Goal: Task Accomplishment & Management: Manage account settings

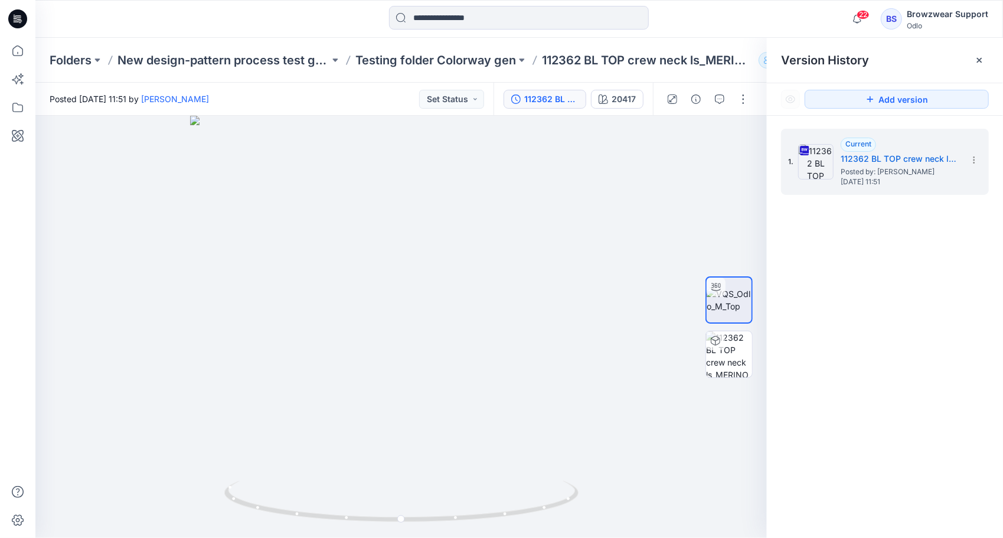
click at [935, 21] on div "Odlo" at bounding box center [947, 25] width 81 height 9
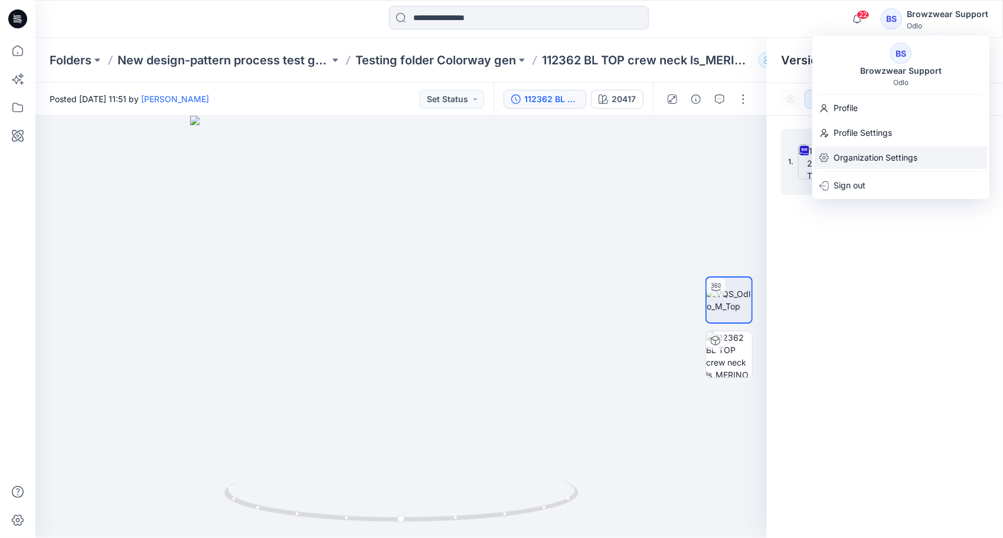
click at [857, 157] on p "Organization Settings" at bounding box center [876, 157] width 84 height 22
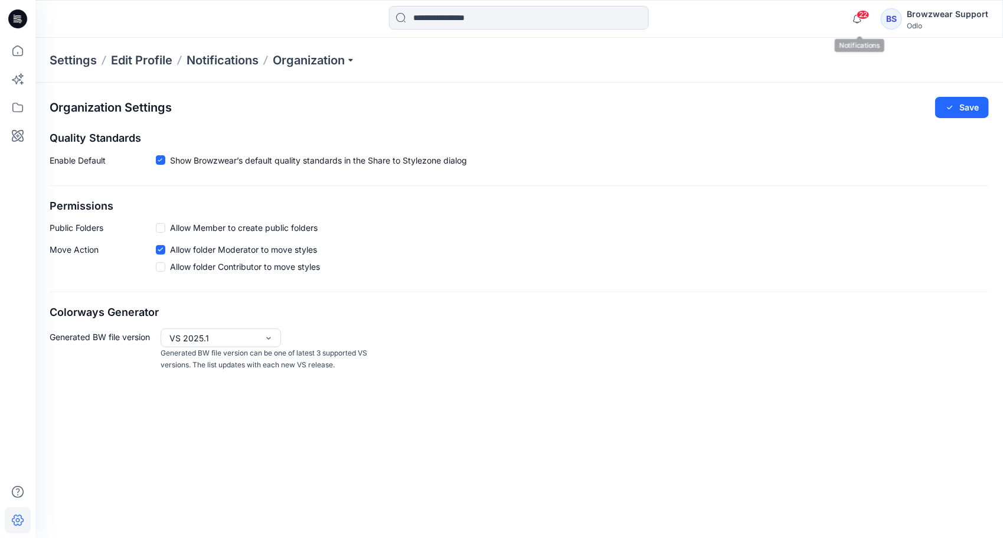
click at [905, 21] on div "BS Browzwear Support Odlo" at bounding box center [934, 19] width 107 height 24
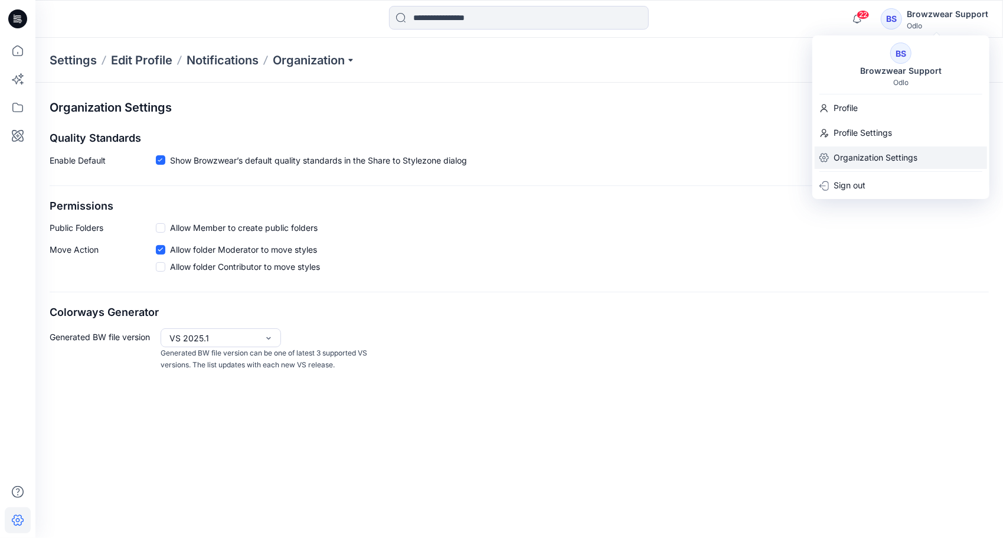
click at [880, 156] on p "Organization Settings" at bounding box center [876, 157] width 84 height 22
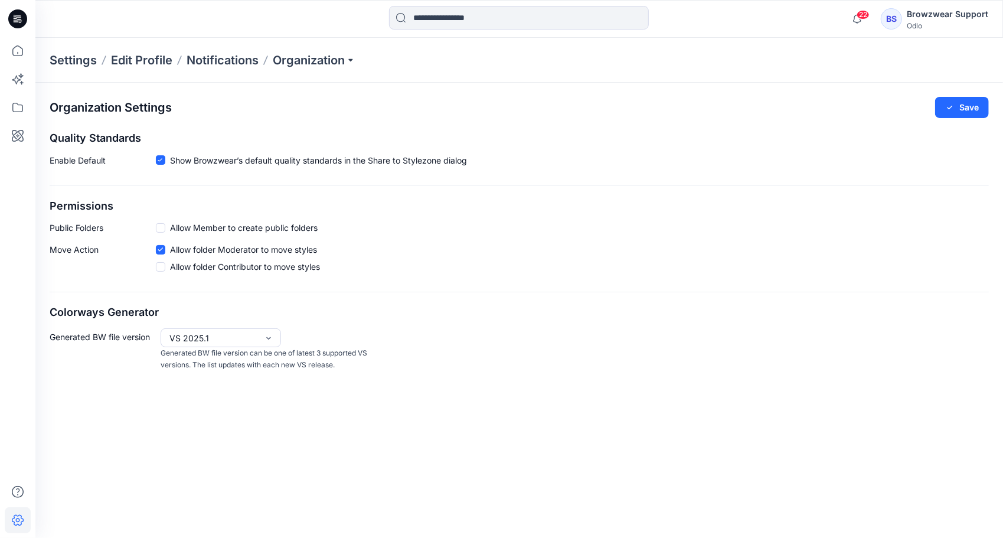
click at [902, 14] on div "BS" at bounding box center [891, 18] width 21 height 21
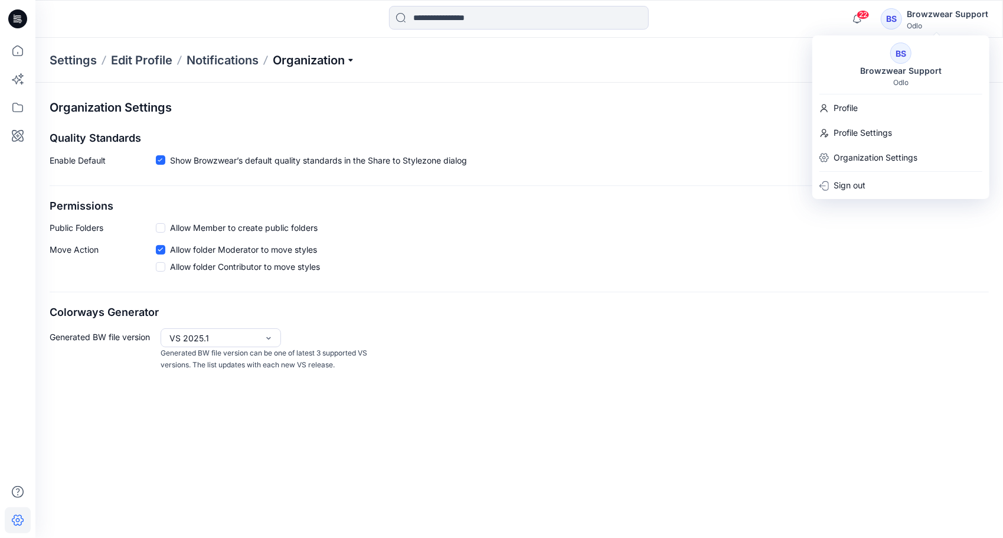
click at [354, 58] on p "Organization" at bounding box center [314, 60] width 83 height 17
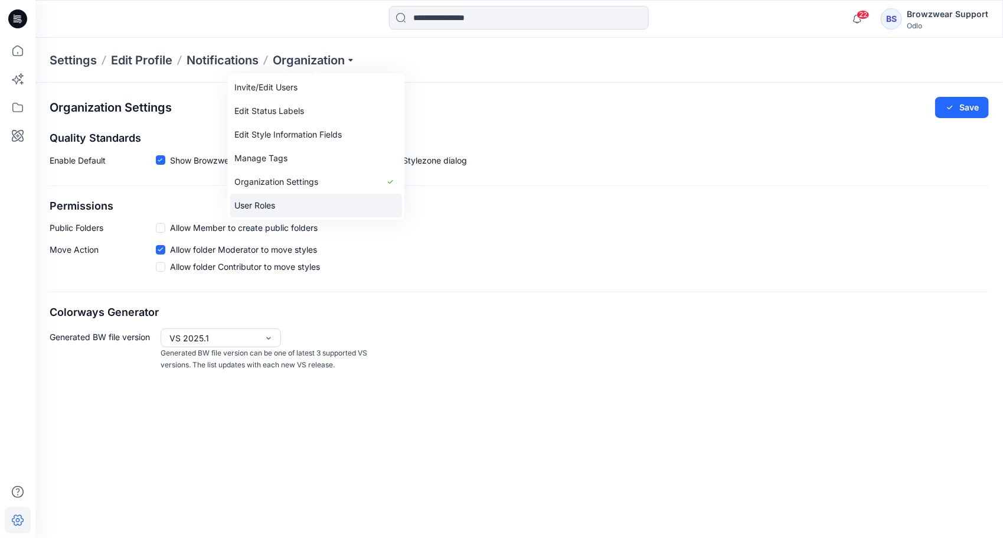
click at [289, 203] on link "User Roles" at bounding box center [316, 206] width 172 height 24
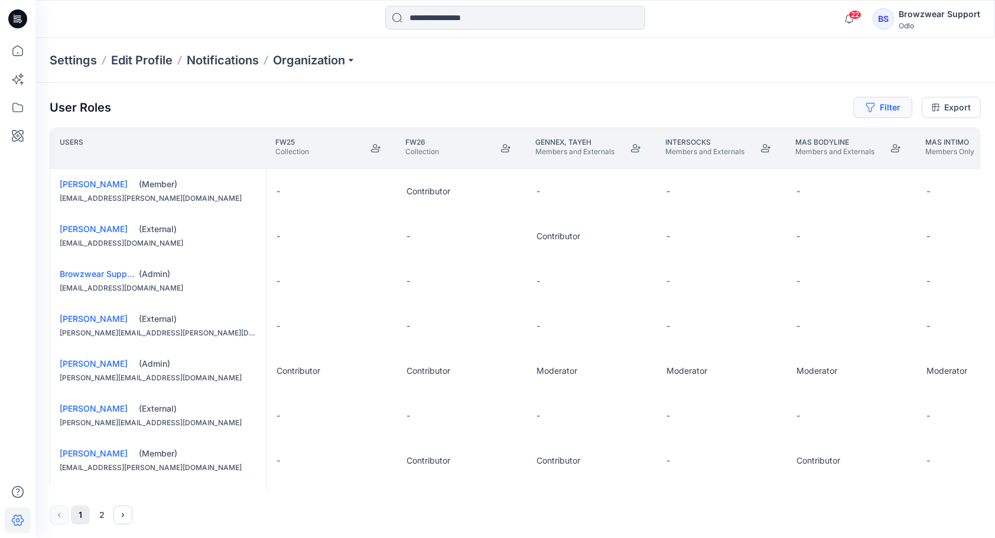
click at [872, 108] on icon "button" at bounding box center [869, 107] width 9 height 9
click at [823, 133] on div at bounding box center [840, 138] width 122 height 15
type input "*"
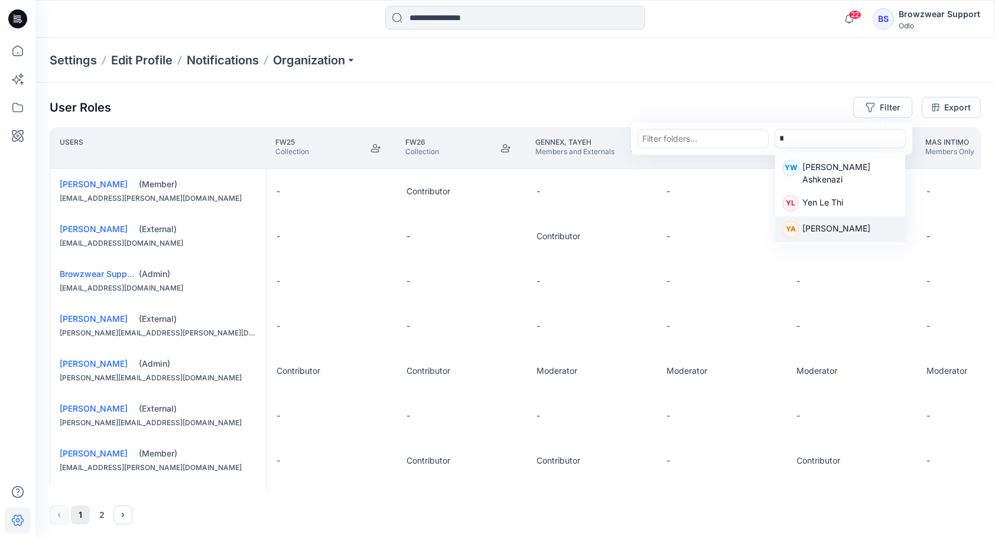
click at [834, 222] on p "[PERSON_NAME]" at bounding box center [836, 229] width 68 height 15
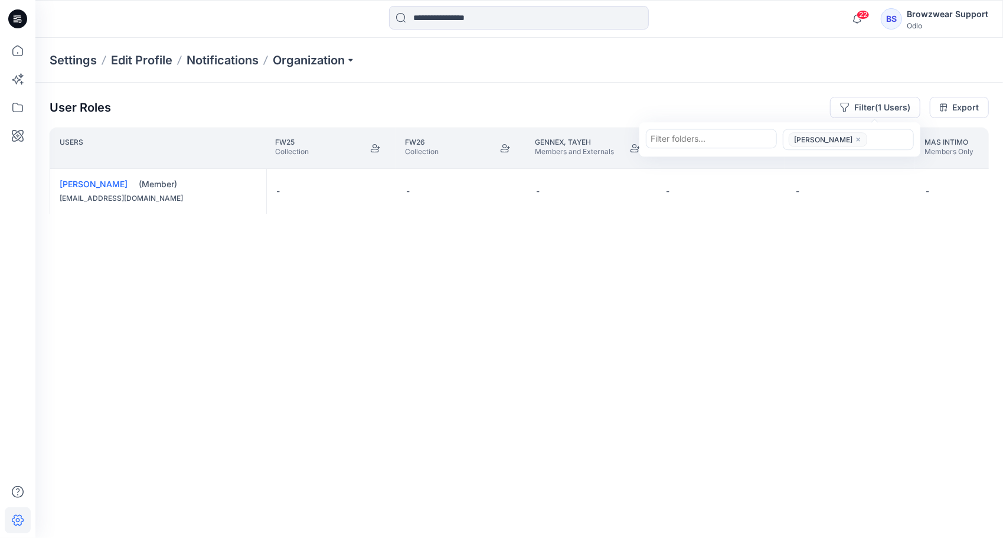
type input "*"
type input "****"
click at [851, 172] on p "[PERSON_NAME] Ashkenazi" at bounding box center [859, 174] width 96 height 25
click at [233, 323] on div "Users FW25 Collection FW26 Collection Gennex, Tayeh Members and Externals Inter…" at bounding box center [520, 310] width 940 height 364
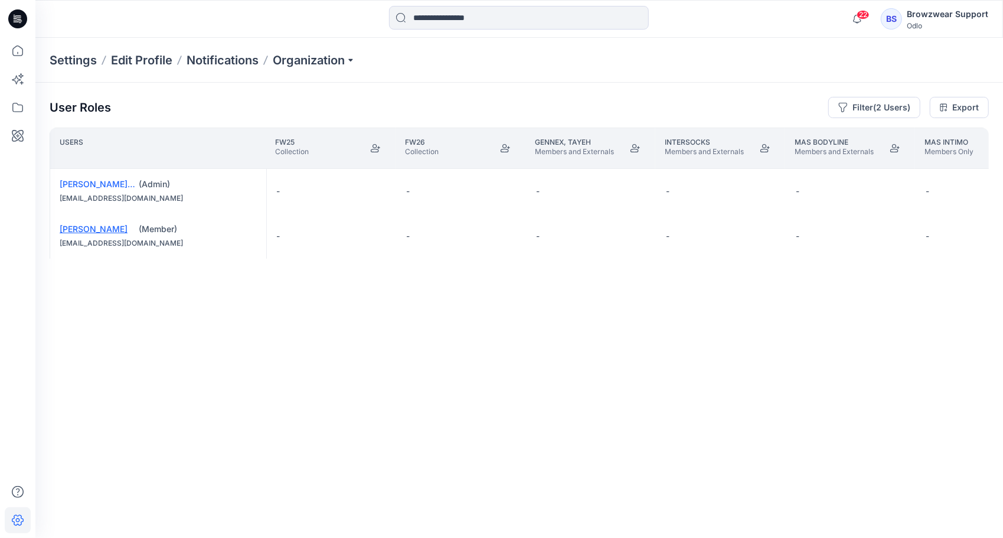
drag, startPoint x: 84, startPoint y: 229, endPoint x: 67, endPoint y: 230, distance: 17.7
click at [67, 230] on link "[PERSON_NAME]" at bounding box center [94, 229] width 68 height 10
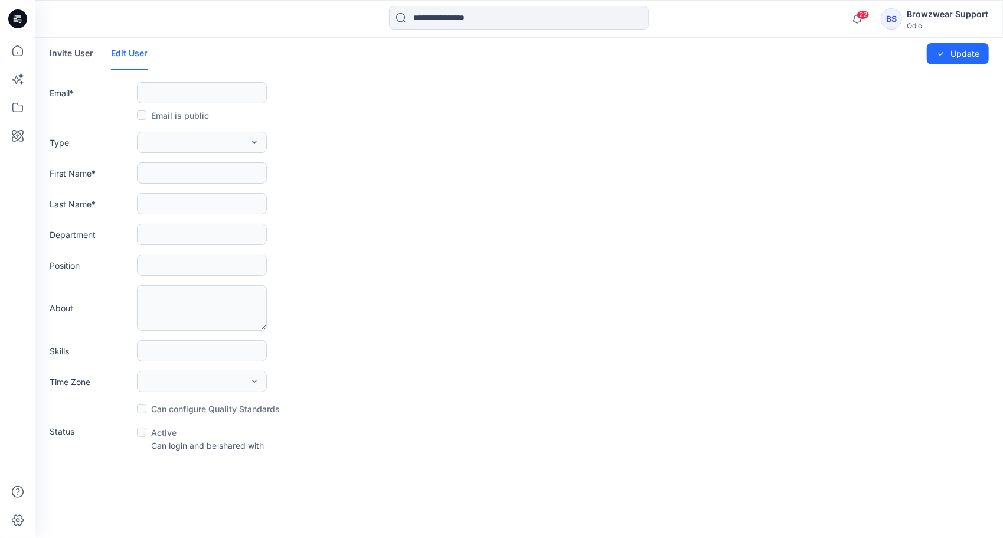
type input "**********"
type input "*****"
type input "******"
type input "*********"
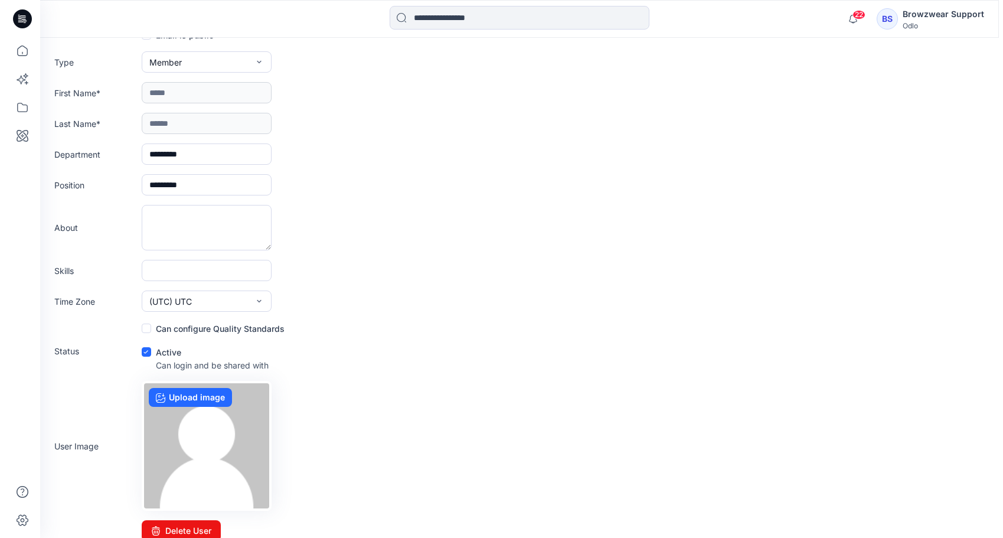
scroll to position [92, 0]
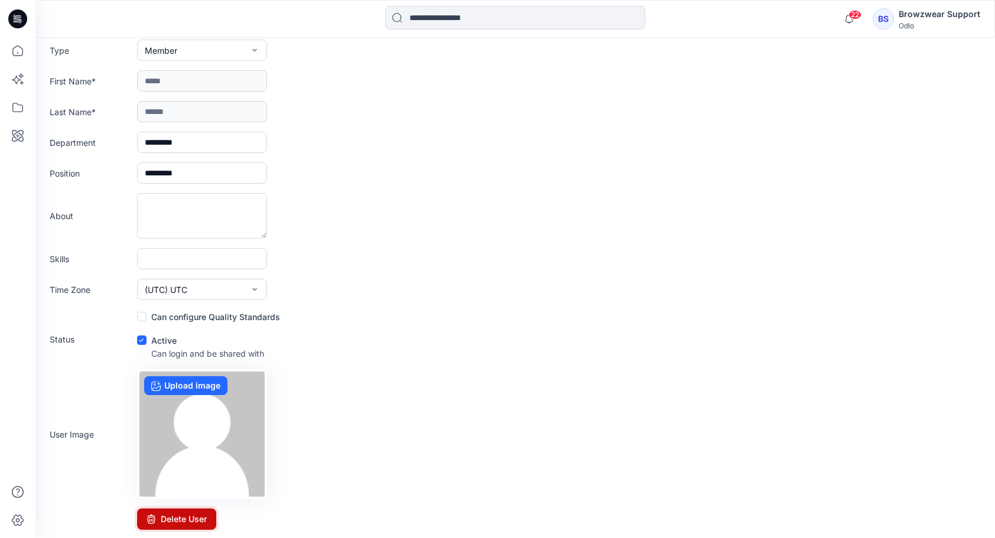
click at [181, 519] on button "Delete User" at bounding box center [176, 518] width 79 height 21
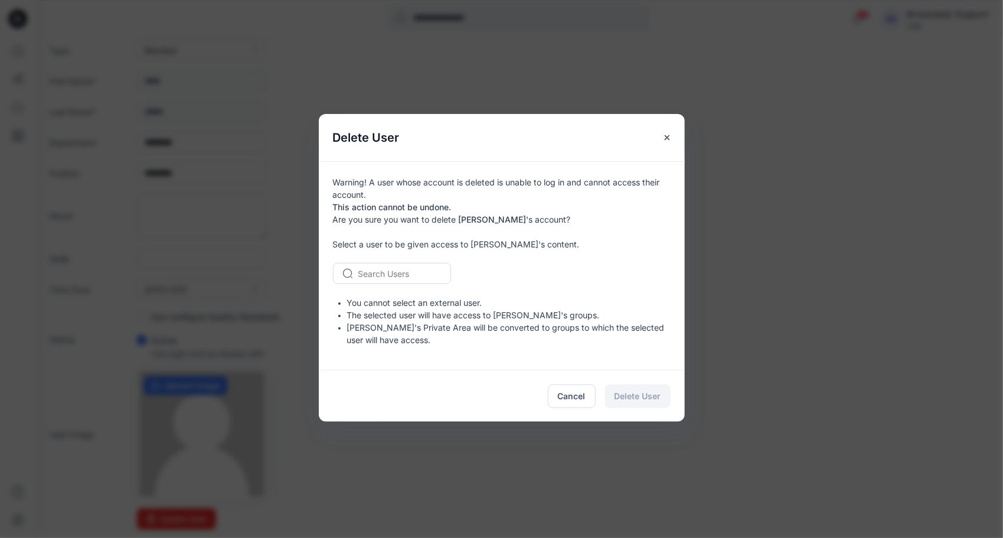
click at [350, 270] on icon at bounding box center [347, 273] width 9 height 9
type input "***"
click at [417, 295] on span "Browzwear Support" at bounding box center [398, 298] width 77 height 12
click at [639, 402] on button "Delete User" at bounding box center [638, 396] width 66 height 24
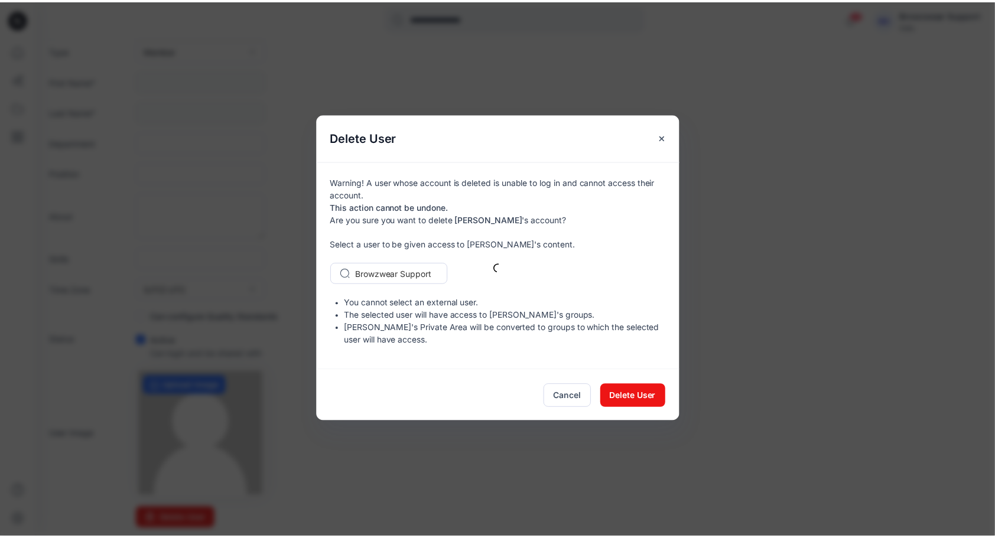
scroll to position [0, 0]
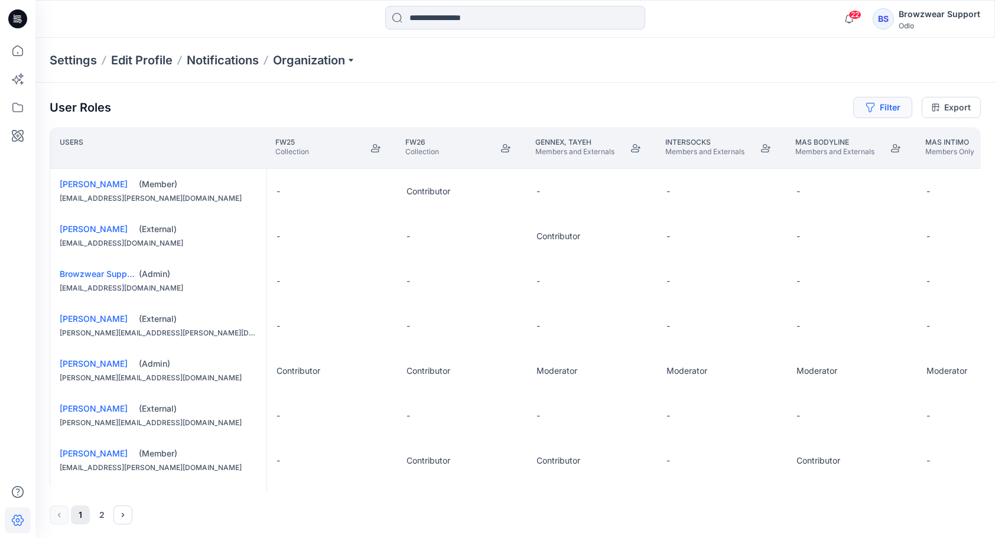
click at [872, 105] on icon "button" at bounding box center [869, 107] width 9 height 9
click at [847, 138] on div at bounding box center [840, 138] width 122 height 15
type input "*"
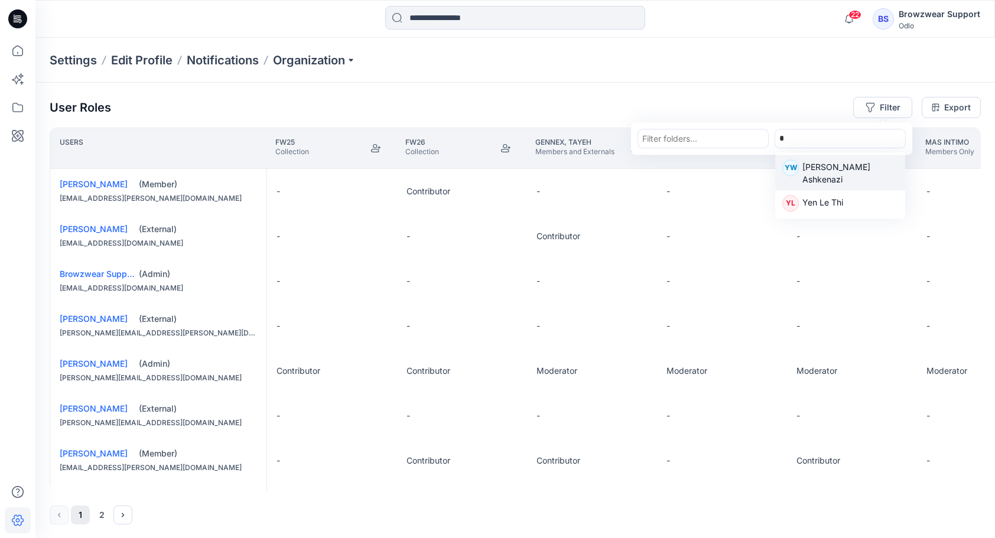
click at [850, 168] on p "[PERSON_NAME] Ashkenazi" at bounding box center [850, 173] width 96 height 25
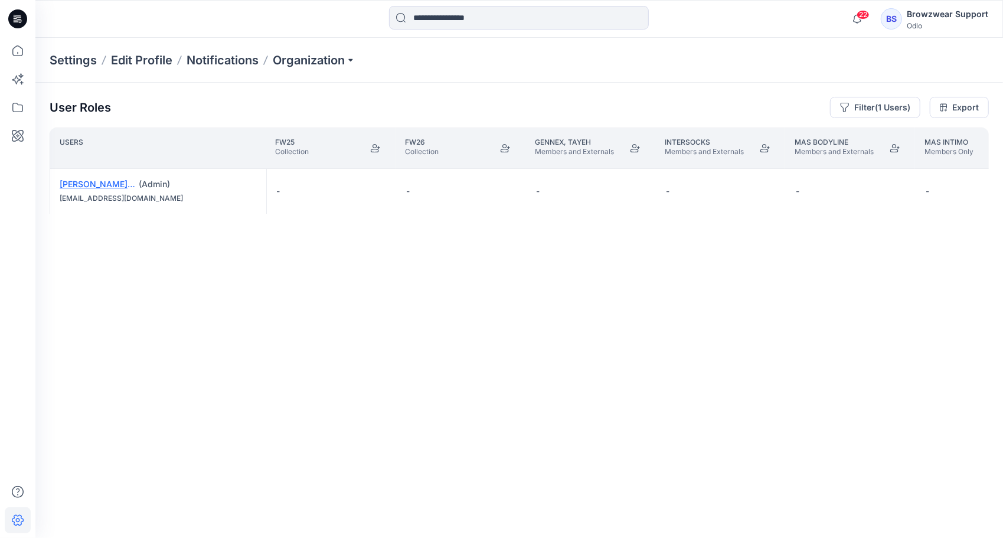
click at [100, 184] on link "[PERSON_NAME] Ashkenazi" at bounding box center [116, 184] width 112 height 10
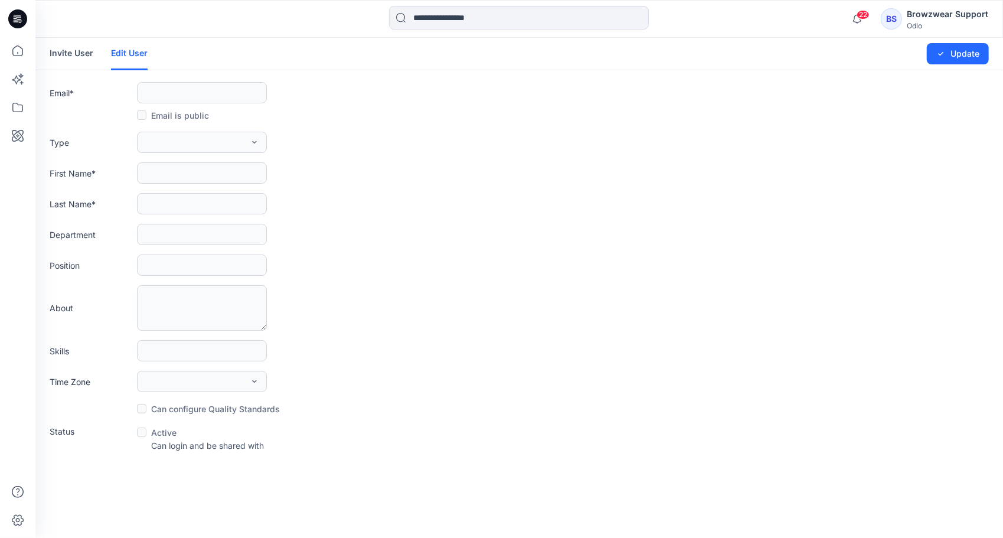
type input "**********"
type input "****"
type input "**********"
type input "*********"
type input "**********"
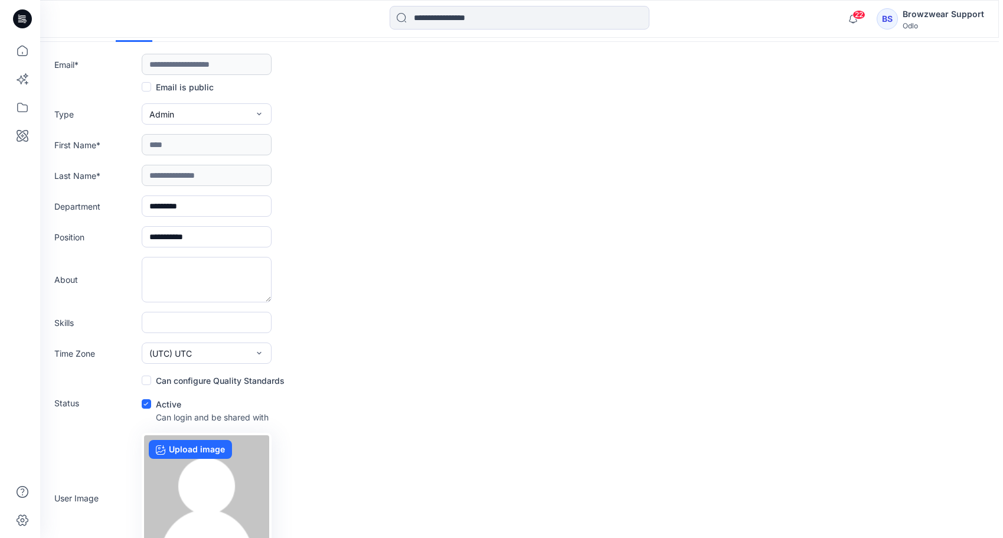
scroll to position [92, 0]
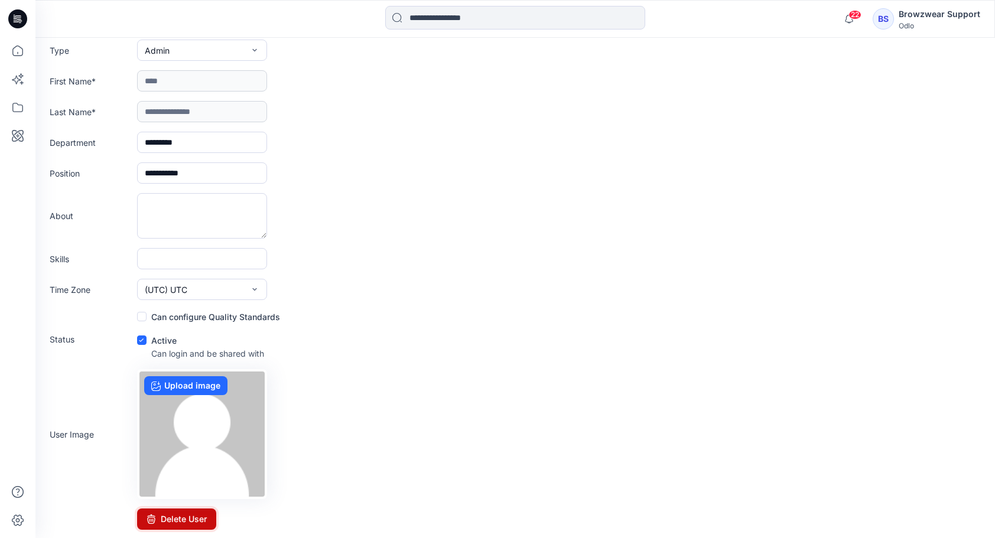
click at [195, 517] on button "Delete User" at bounding box center [176, 518] width 79 height 21
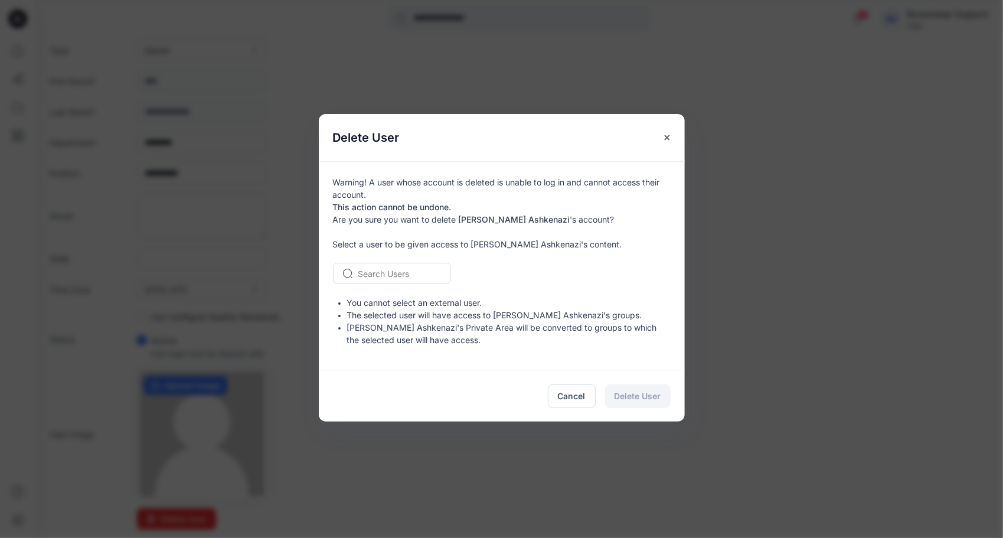
click at [402, 272] on div at bounding box center [398, 273] width 81 height 15
type input "***"
click at [379, 302] on span "Browzwear Support" at bounding box center [398, 298] width 77 height 12
click at [654, 396] on span "Delete User" at bounding box center [638, 396] width 47 height 12
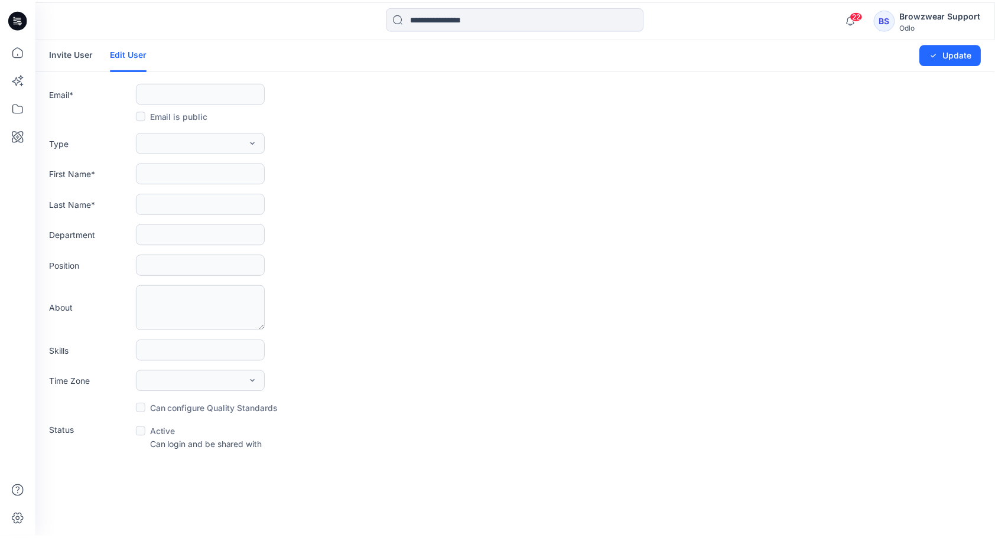
scroll to position [0, 0]
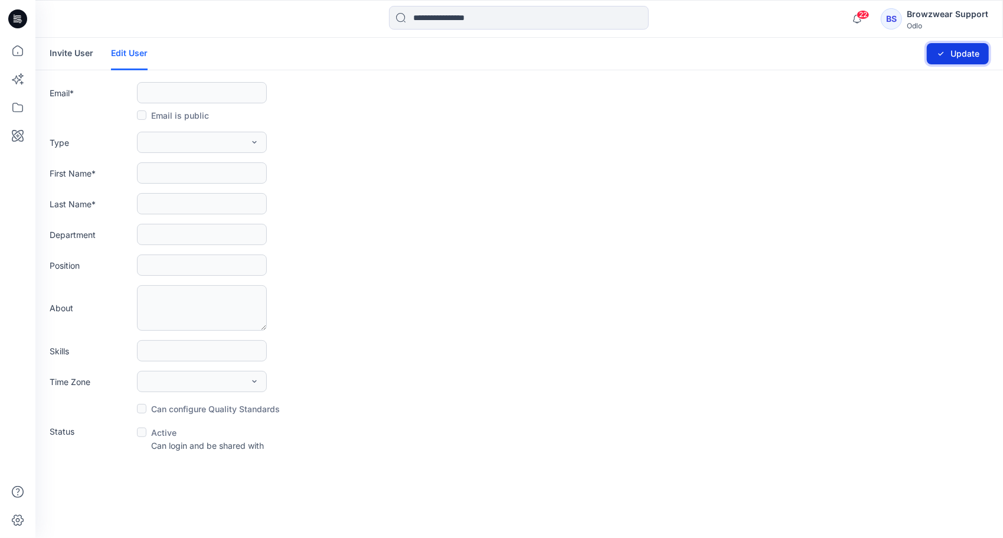
click at [947, 55] on button "Update" at bounding box center [958, 53] width 62 height 21
click at [18, 105] on icon at bounding box center [17, 107] width 11 height 9
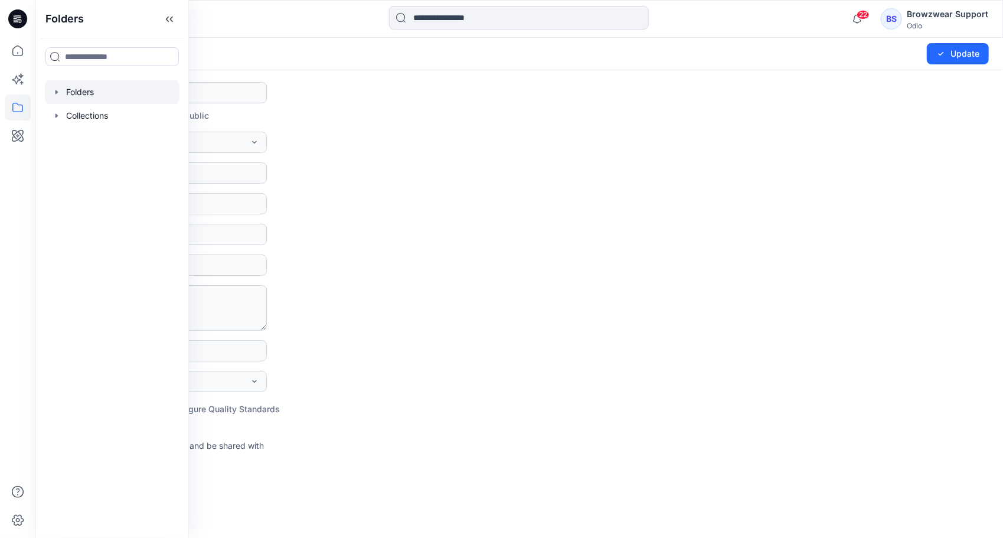
click at [130, 89] on div at bounding box center [112, 92] width 135 height 24
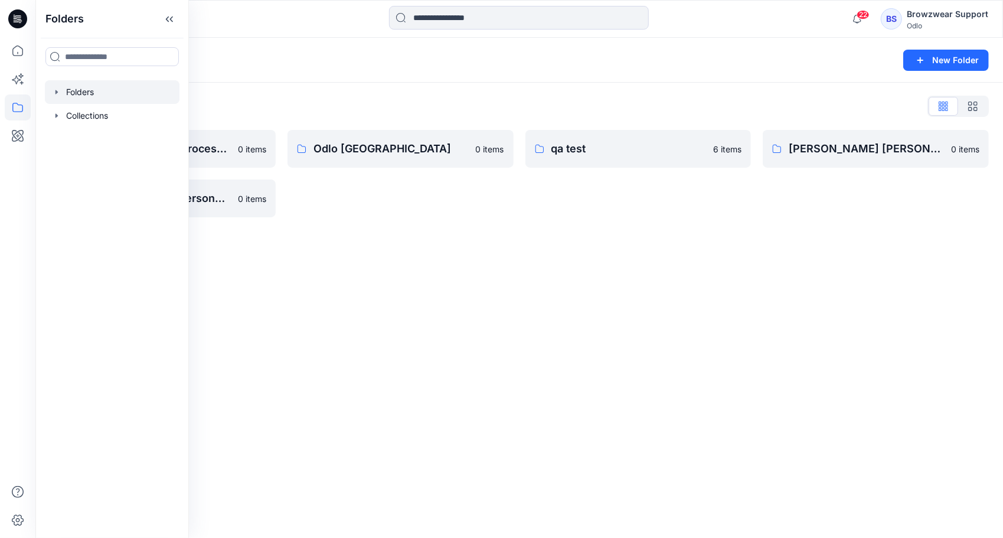
click at [576, 382] on div "Folders New Folder Folders List New design-pattern process test group 0 items Y…" at bounding box center [519, 288] width 968 height 500
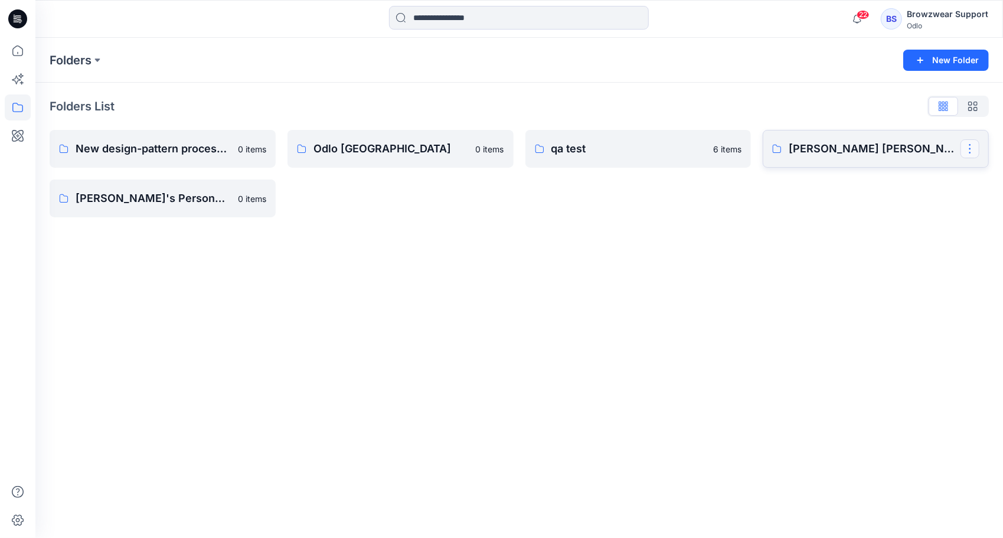
click at [974, 149] on button "button" at bounding box center [970, 148] width 19 height 19
click at [928, 253] on button "[PERSON_NAME]" at bounding box center [913, 247] width 128 height 22
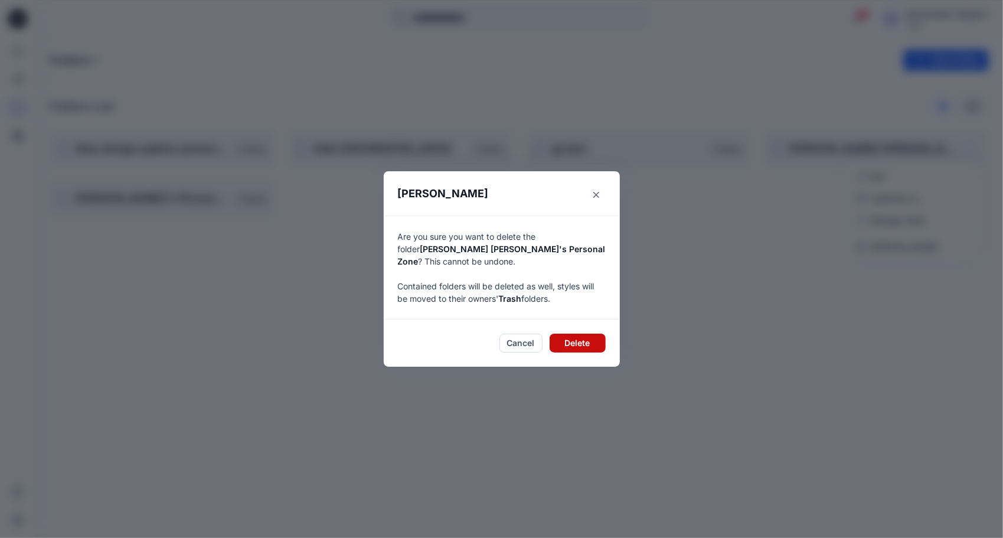
click at [596, 339] on button "Delete" at bounding box center [578, 343] width 56 height 19
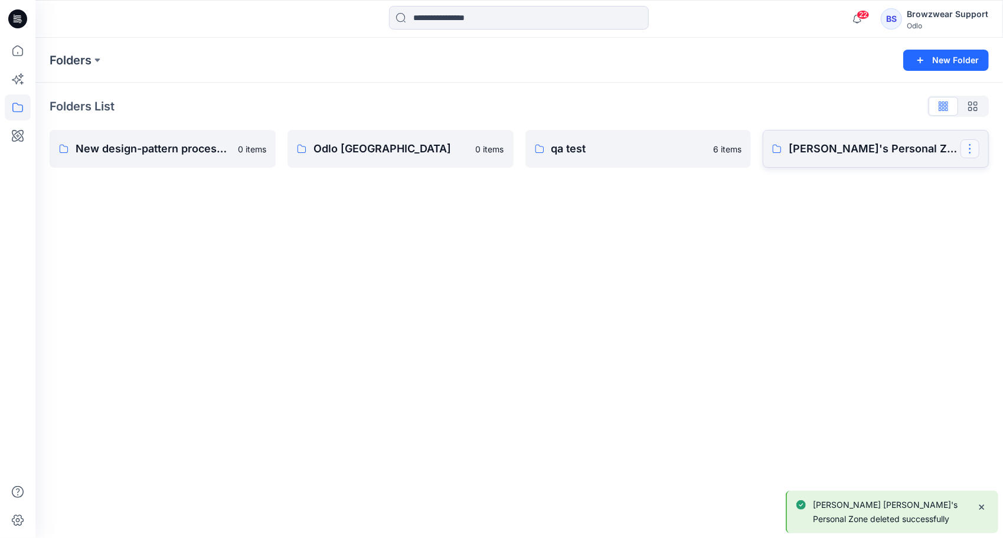
click at [973, 149] on button "button" at bounding box center [970, 148] width 19 height 19
click at [950, 250] on button "[PERSON_NAME]" at bounding box center [913, 247] width 128 height 22
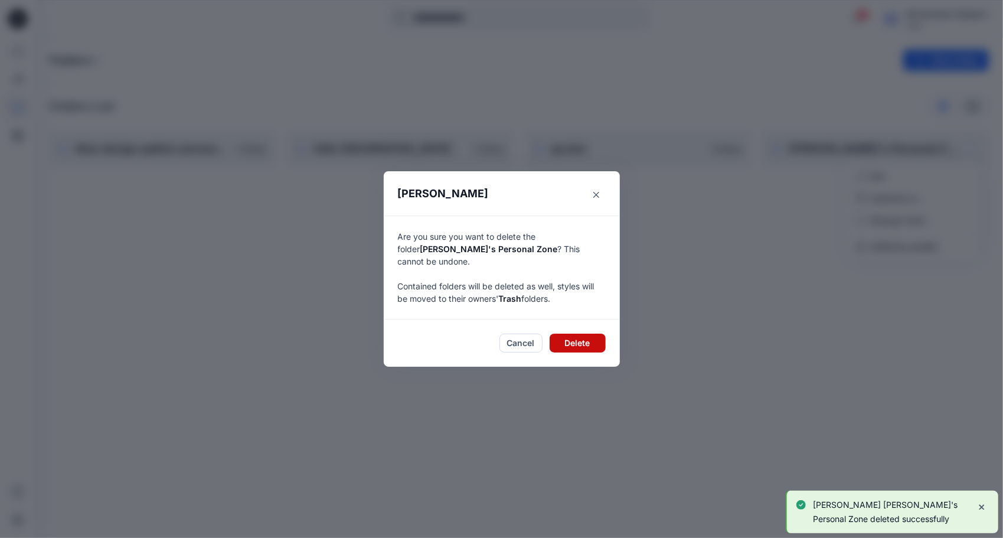
click at [588, 340] on button "Delete" at bounding box center [578, 343] width 56 height 19
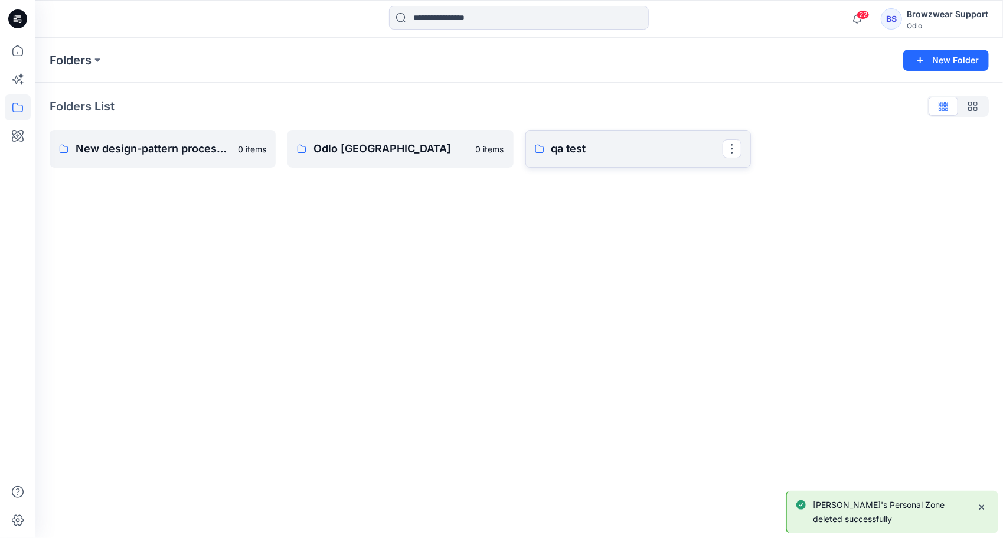
click at [625, 159] on link "qa test" at bounding box center [639, 149] width 226 height 38
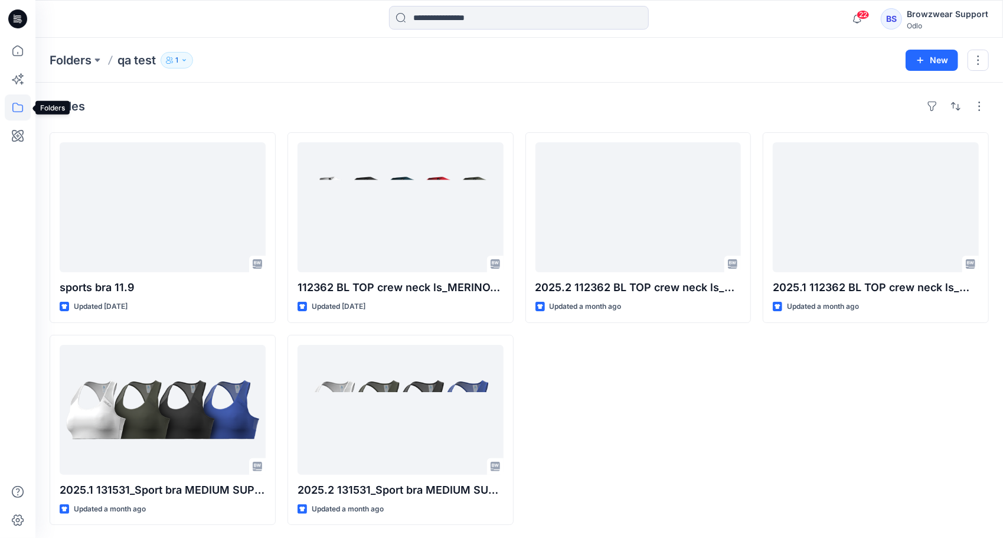
click at [15, 108] on icon at bounding box center [18, 107] width 26 height 26
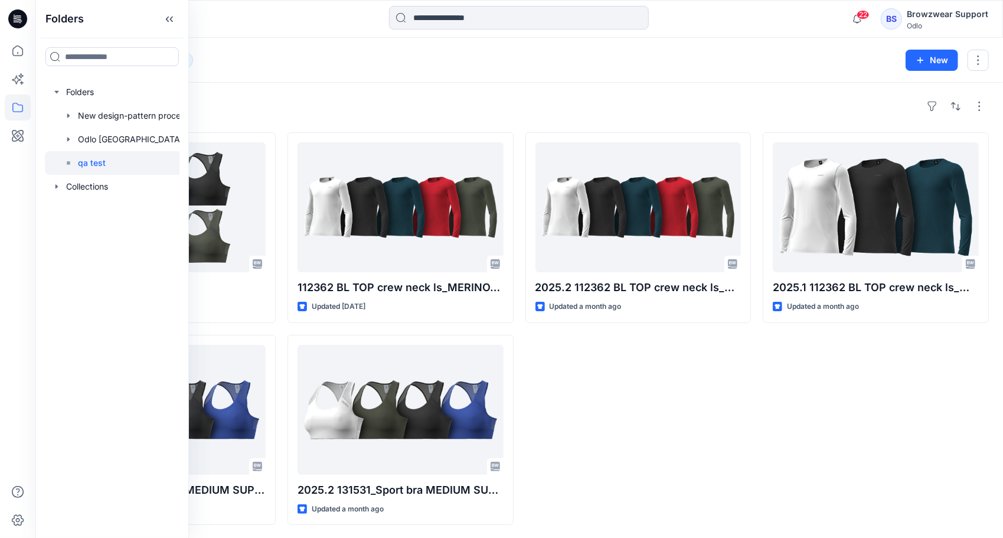
click at [263, 77] on div "Folders qa test 1 New" at bounding box center [519, 60] width 968 height 45
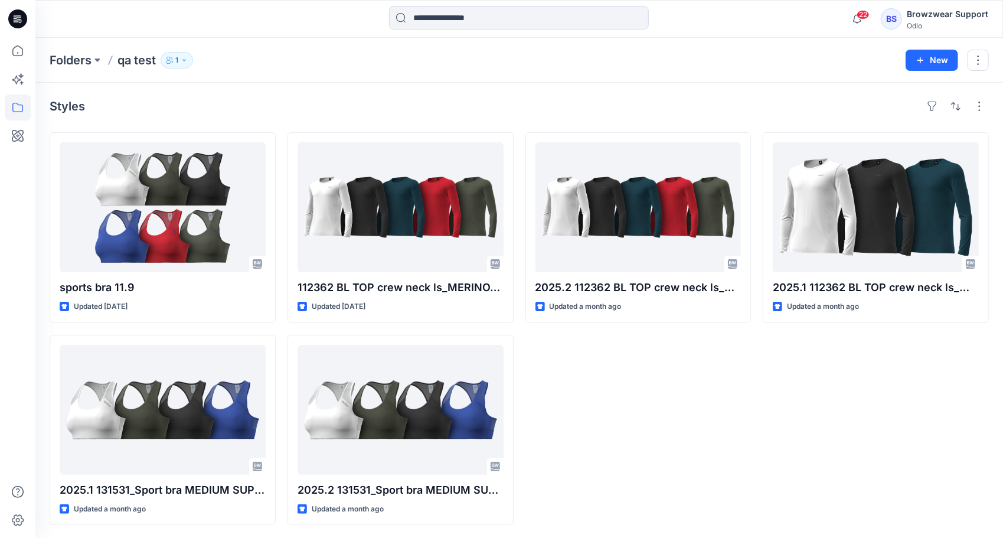
click at [184, 61] on icon "button" at bounding box center [184, 60] width 7 height 7
click at [475, 79] on div "Folders qa test 1 Folder Access Members Only Browzwear Support Moderator New" at bounding box center [519, 60] width 968 height 45
click at [16, 50] on icon at bounding box center [18, 51] width 26 height 26
